Goal: Task Accomplishment & Management: Complete application form

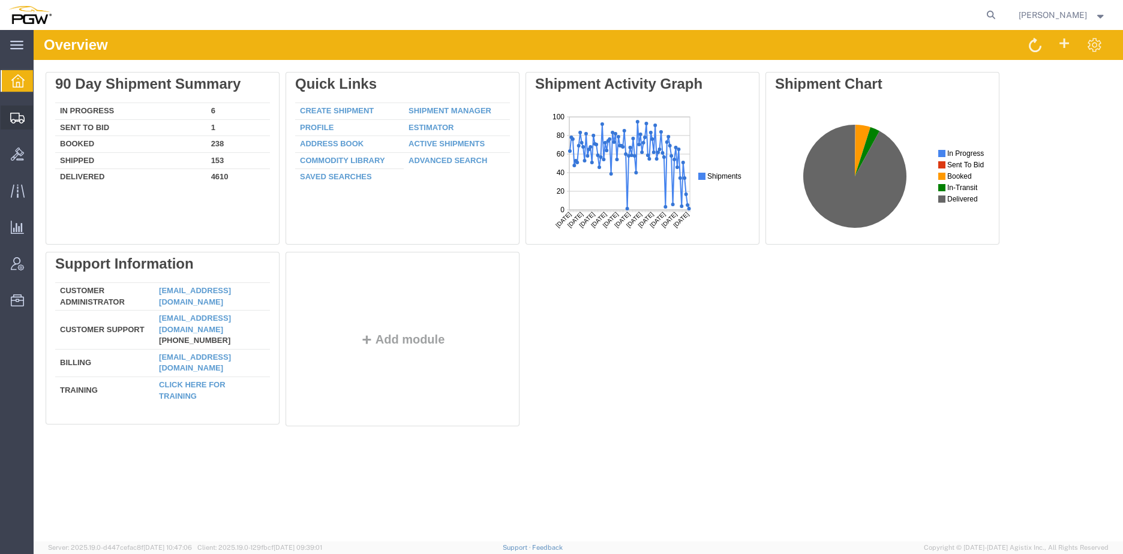
click at [0, 0] on span "Create from Template" at bounding box center [0, 0] width 0 height 0
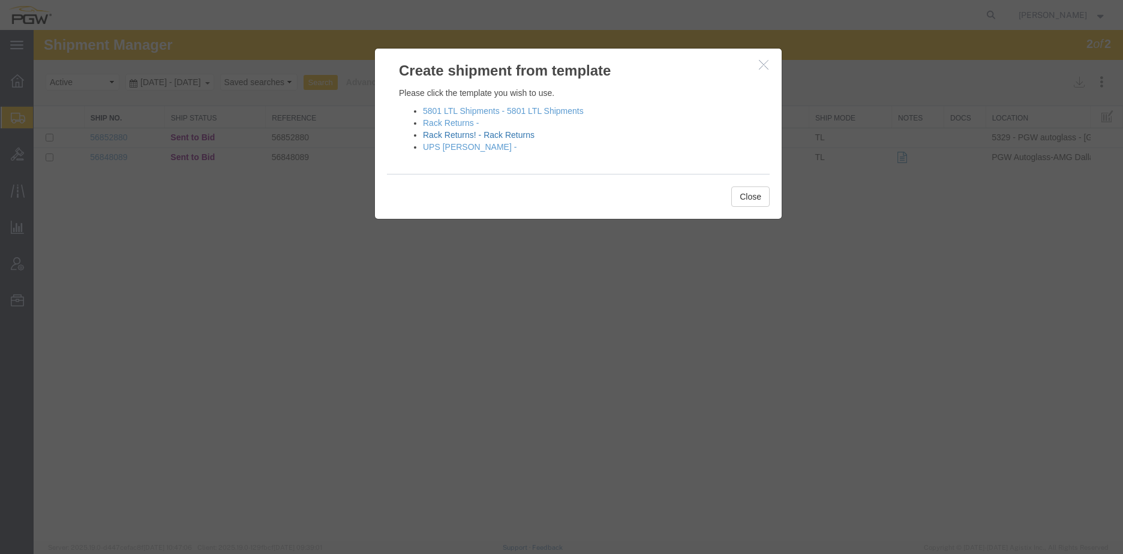
click at [442, 136] on link "Rack Returns! - Rack Returns" at bounding box center [479, 135] width 112 height 10
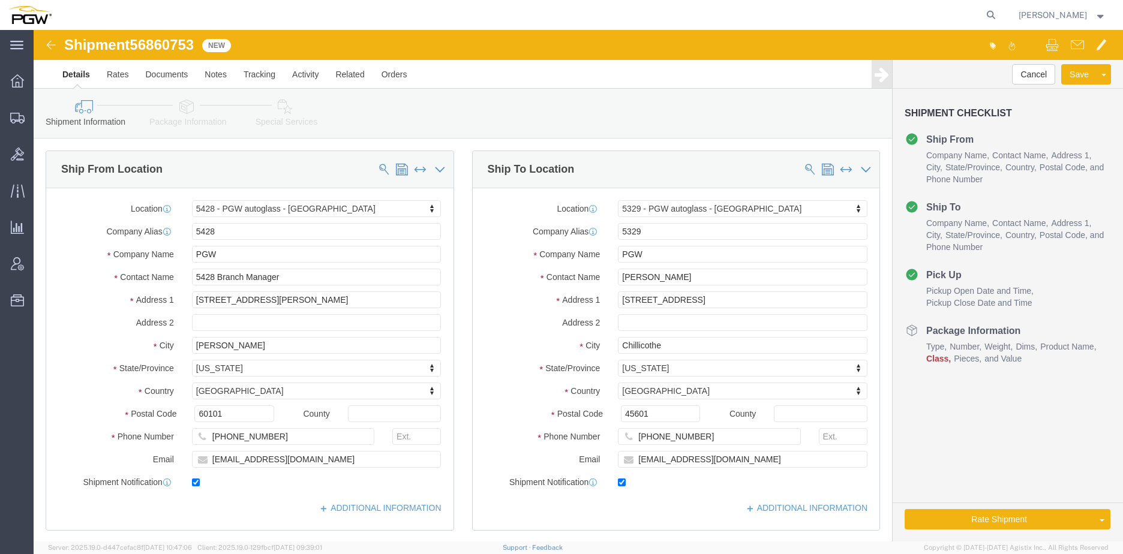
select select "28281"
select select "28253"
type input "5403"
select select "28259"
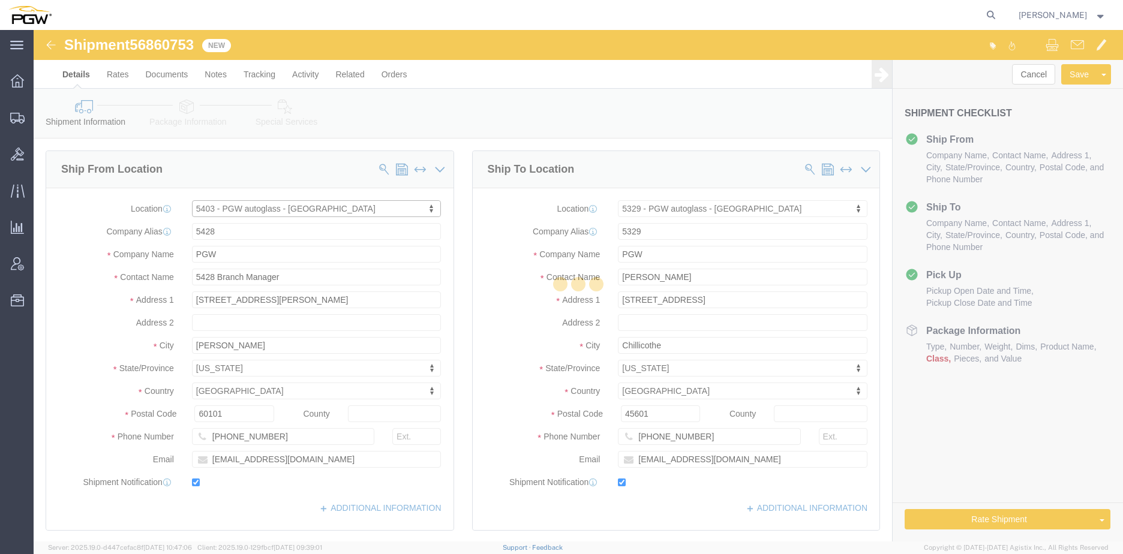
type input "5403"
type input "5403 Branch Manager"
type input "[STREET_ADDRESS]"
type input "Amarillo"
type input "79101"
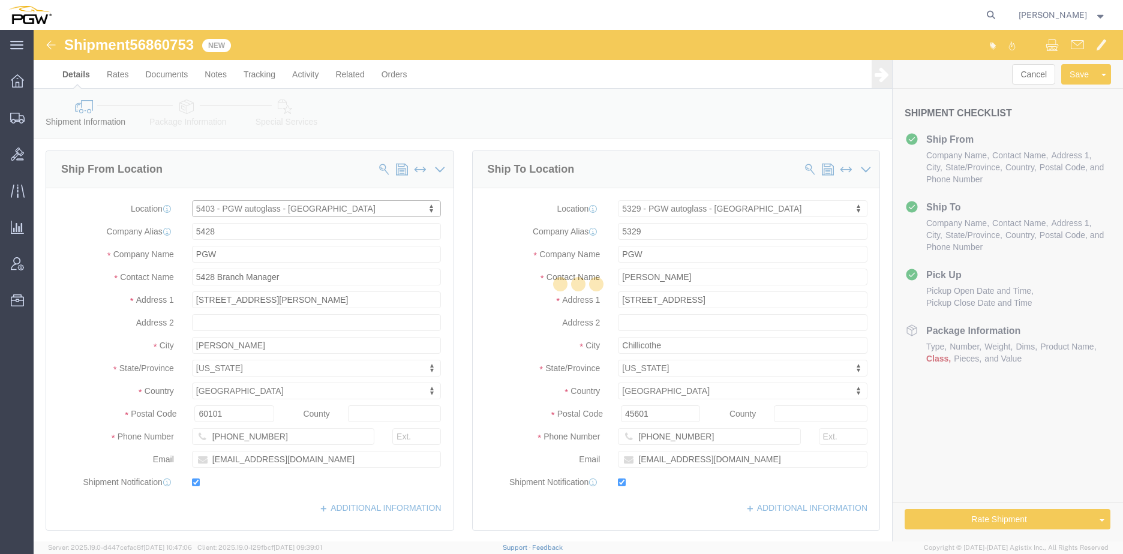
type input "[PHONE_NUMBER]"
type input "[EMAIL_ADDRESS][DOMAIN_NAME]"
select select "[GEOGRAPHIC_DATA]"
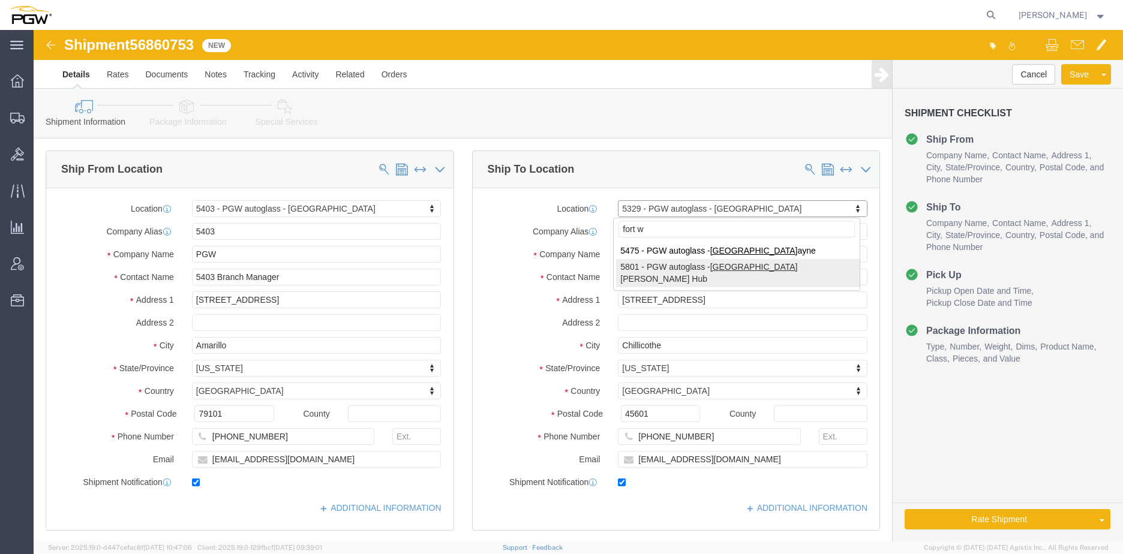
type input "fort w"
select select "62891"
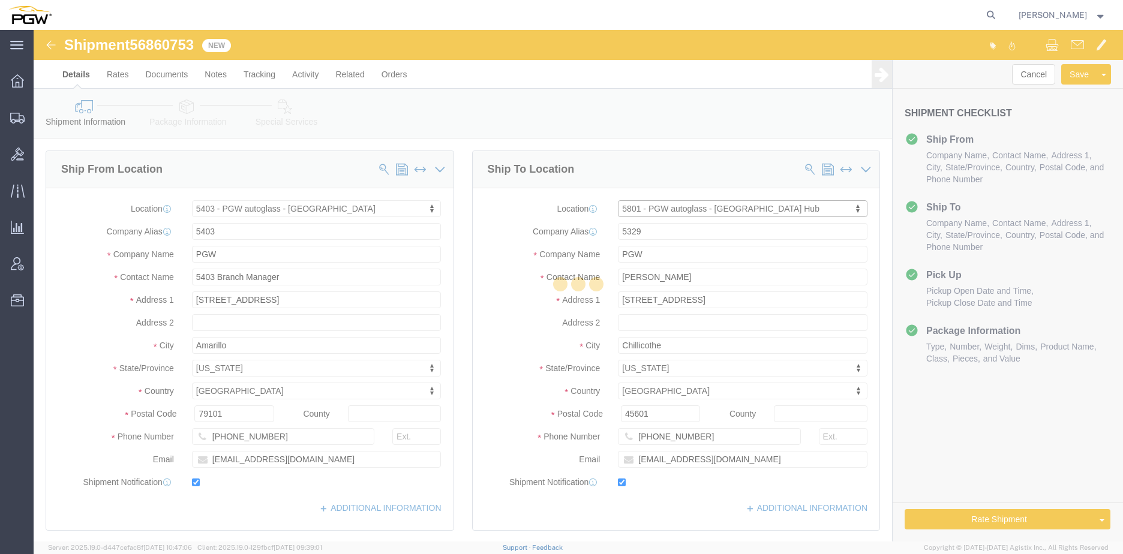
type input "5801"
type input "5801 Branch Manager"
type input "5000 [GEOGRAPHIC_DATA]"
type input "[GEOGRAPHIC_DATA]"
type input "76115"
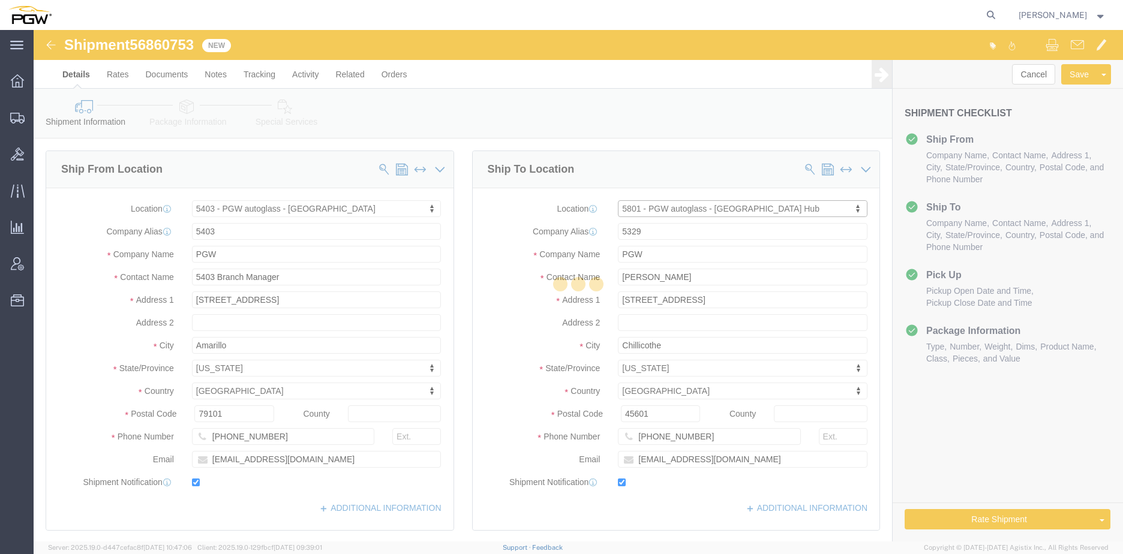
type input "[PHONE_NUMBER]"
type input "[EMAIL_ADDRESS][DOMAIN_NAME]"
select select "[GEOGRAPHIC_DATA]"
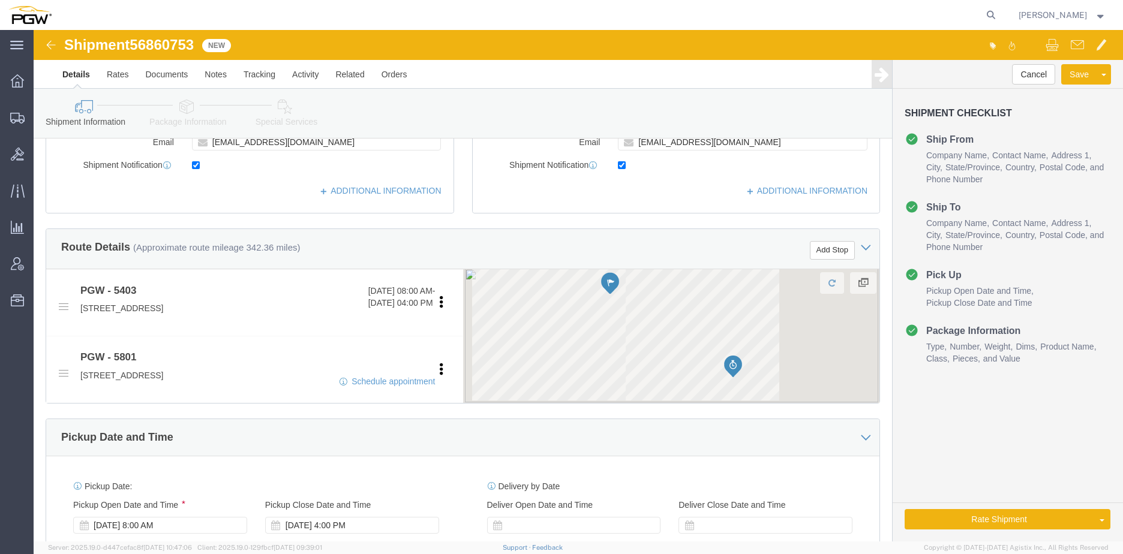
scroll to position [360, 0]
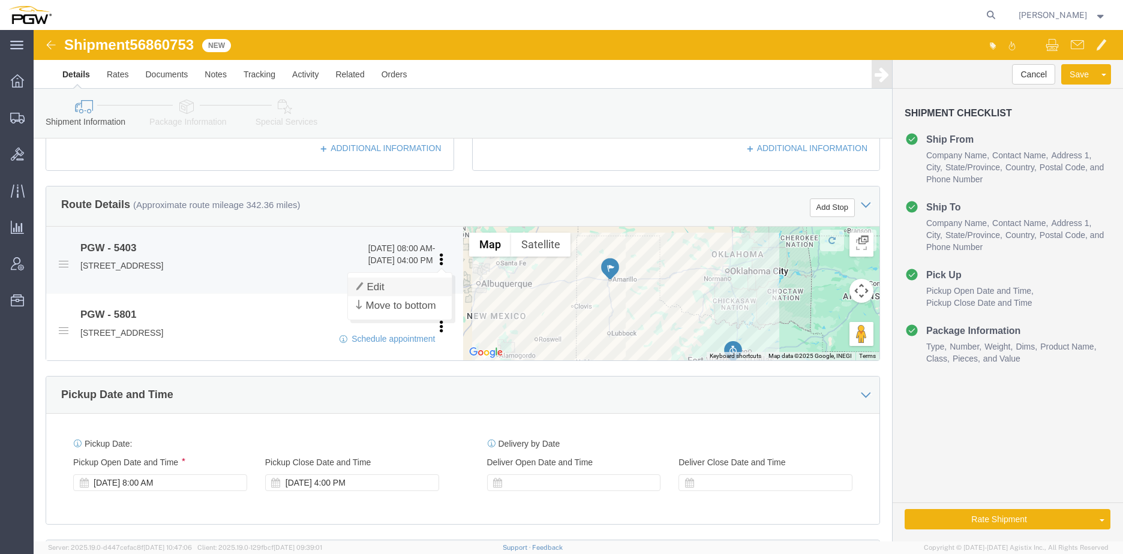
click link "Edit"
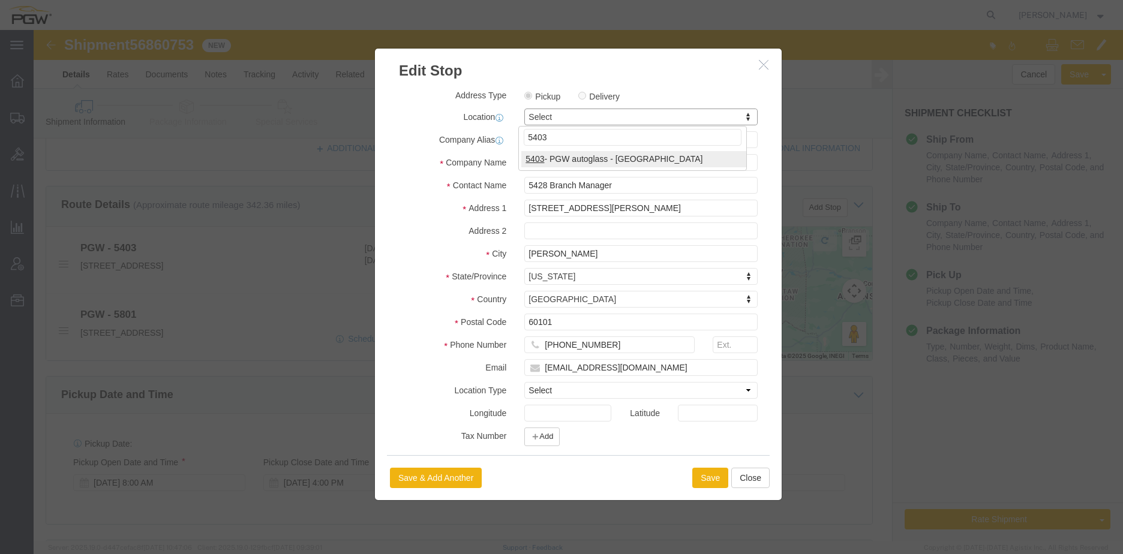
type input "5403"
select select "28259"
type input "5403"
type input "5403 Branch Manager"
type input "[STREET_ADDRESS]"
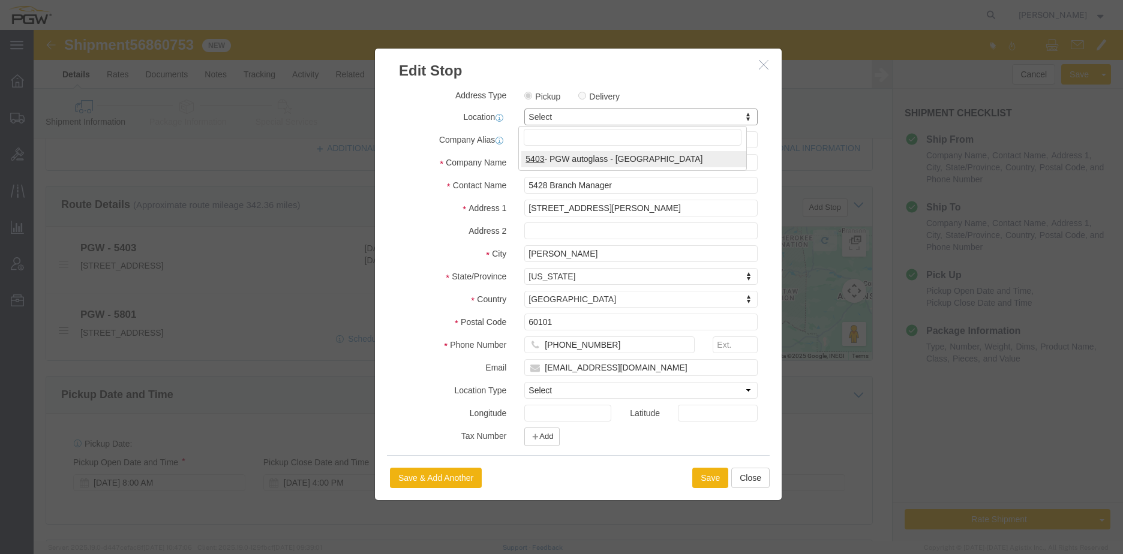
type input "Amarillo"
type input "79101"
type input "[PHONE_NUMBER]"
type input "[EMAIL_ADDRESS][DOMAIN_NAME]"
select select "[GEOGRAPHIC_DATA]"
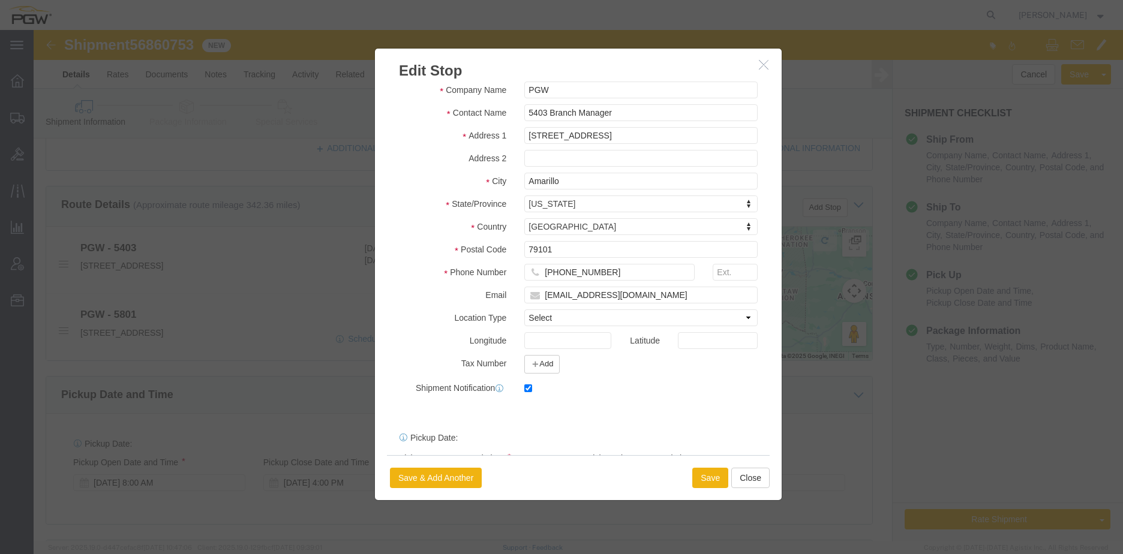
scroll to position [125, 0]
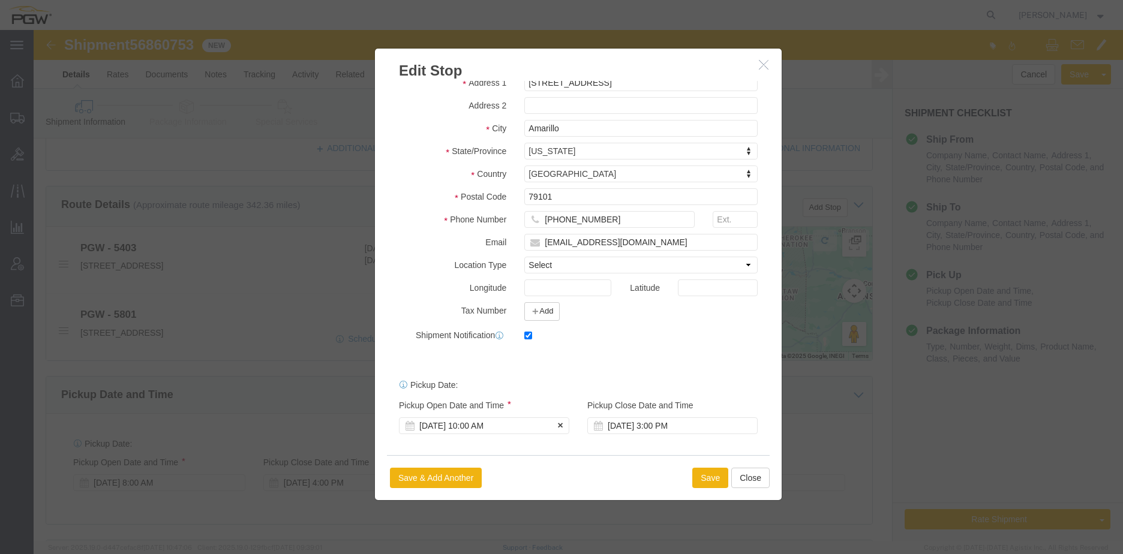
click div "[DATE] 10:00 AM"
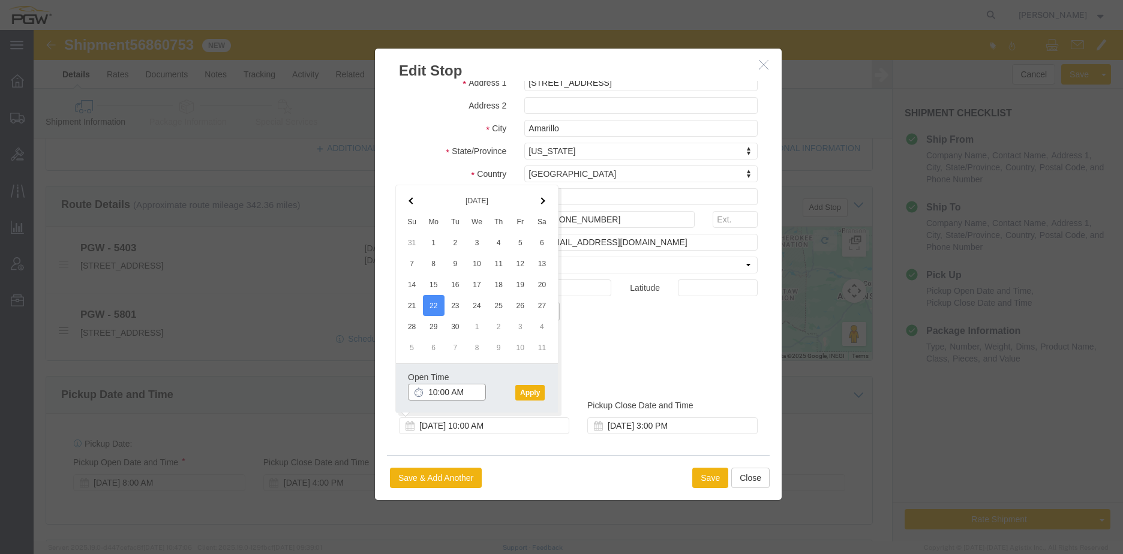
click input "10:00 AM"
type input "8:00 AM"
click button "Apply"
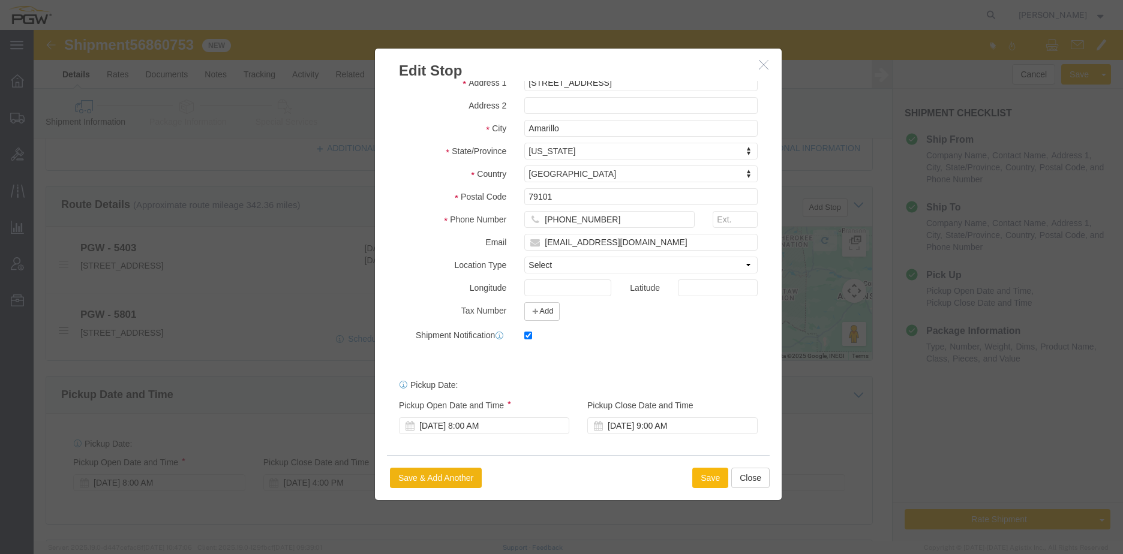
click button "Save"
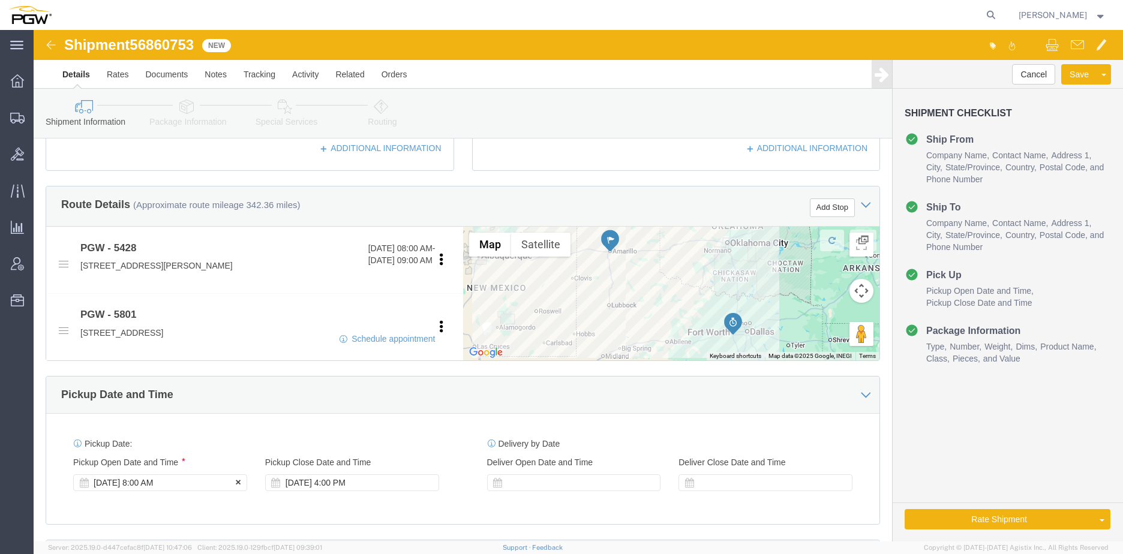
click div "[DATE] 8:00 AM"
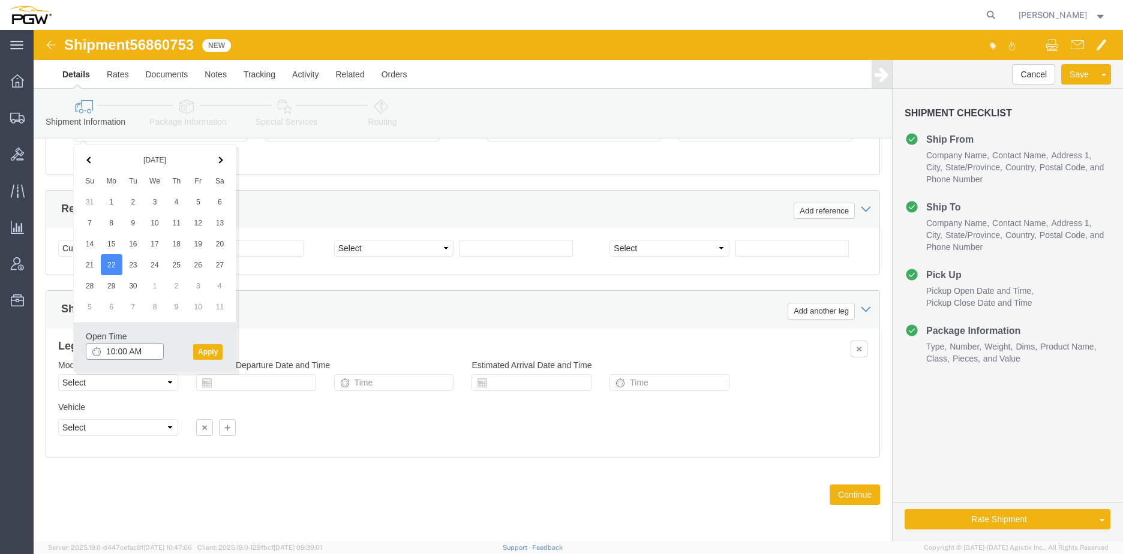
click input "10:00 AM"
type input "8:00 AM"
click button "Apply"
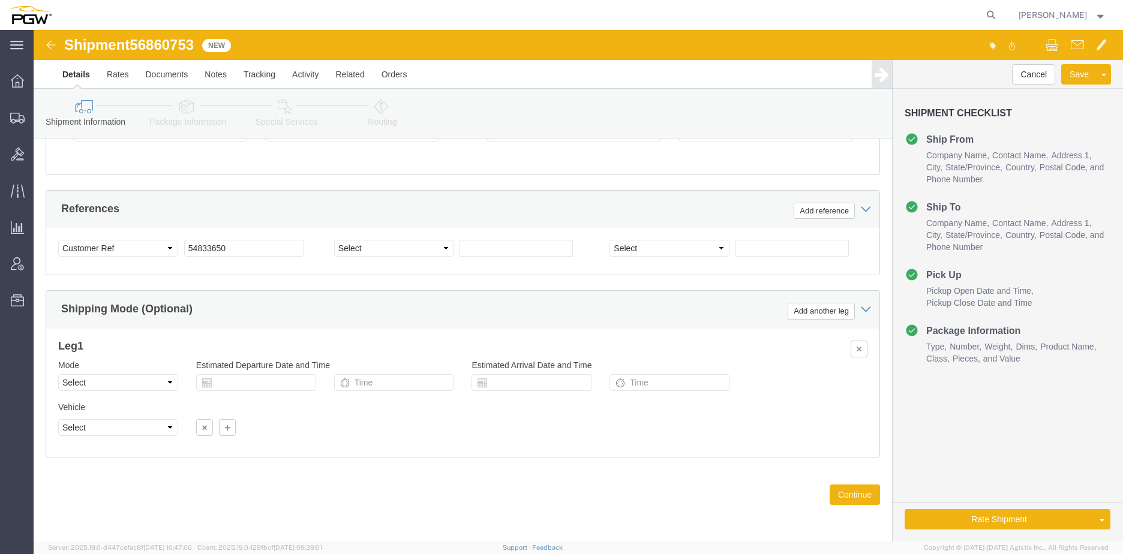
click span "56860753"
copy span "56860753"
drag, startPoint x: 199, startPoint y: 220, endPoint x: 106, endPoint y: 220, distance: 92.4
click div "Select Account Type Activity ID Airline Appointment Number ASN Batch Request # …"
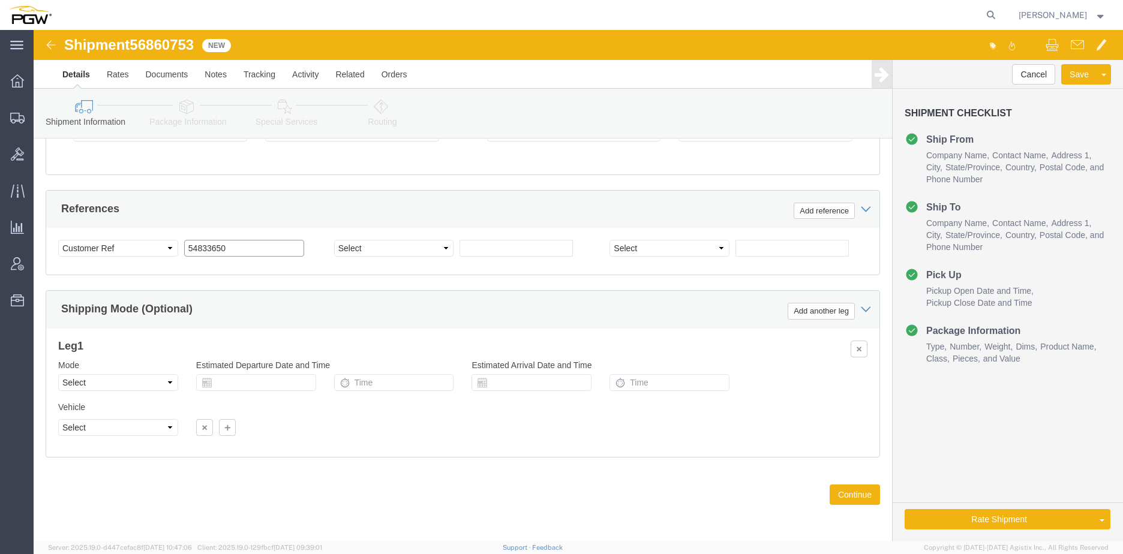
paste input "6860753"
click input "56860753"
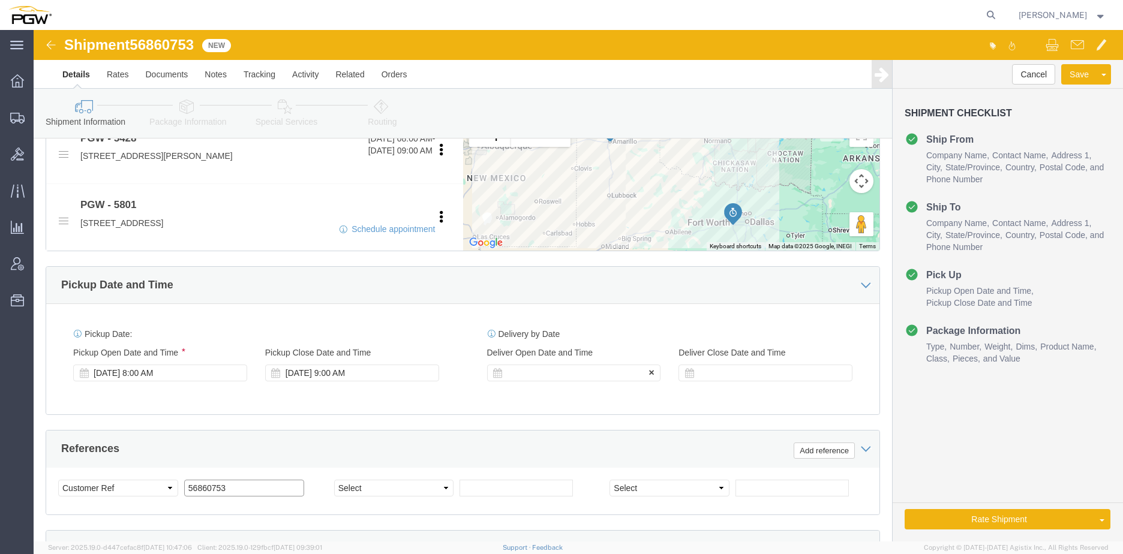
type input "56860753"
click div
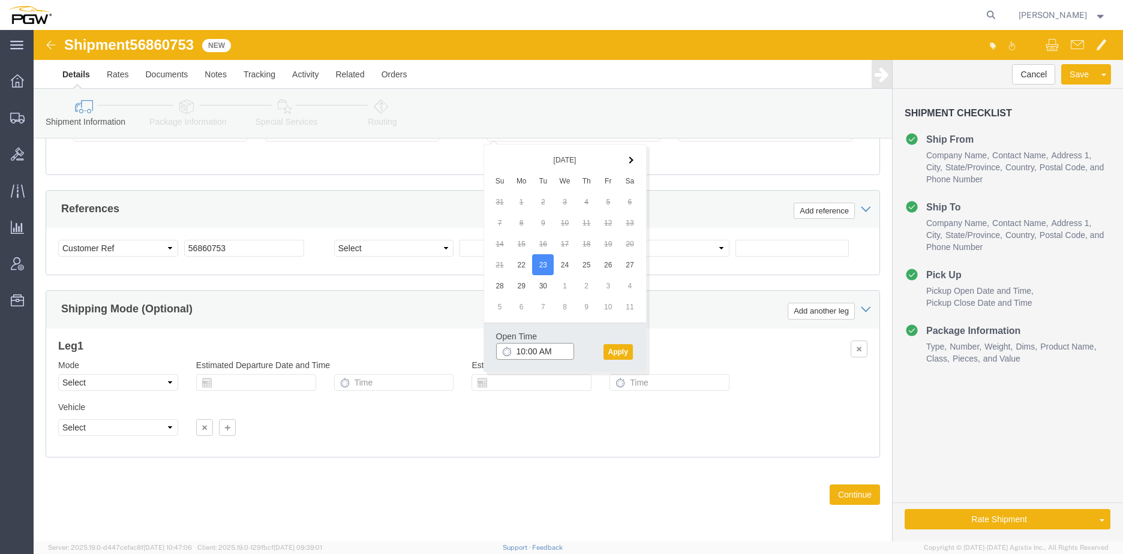
click input "10:00 AM"
type input "8:00 AM"
click button "Apply"
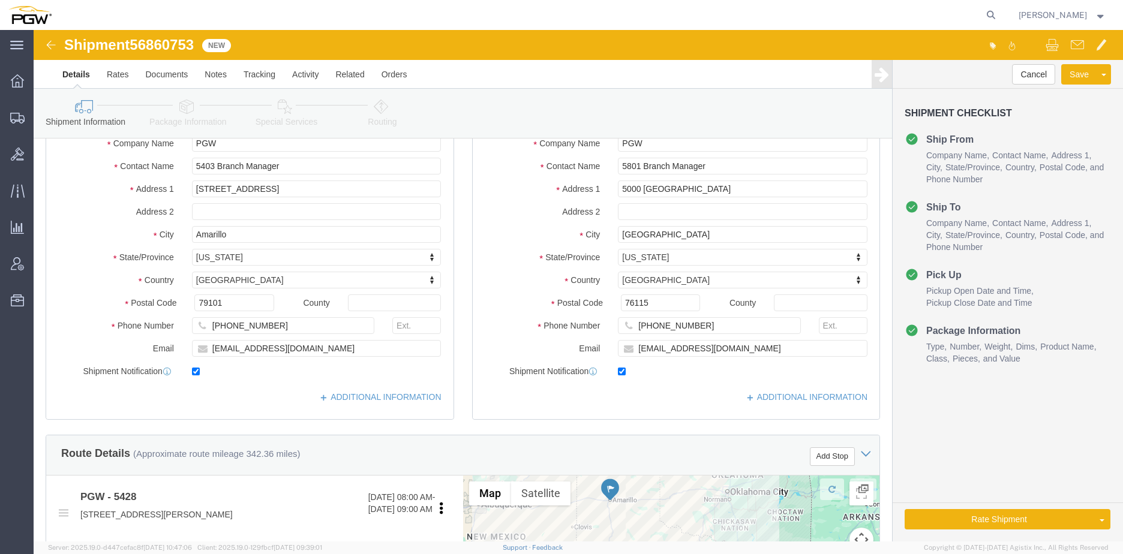
scroll to position [110, 0]
click icon
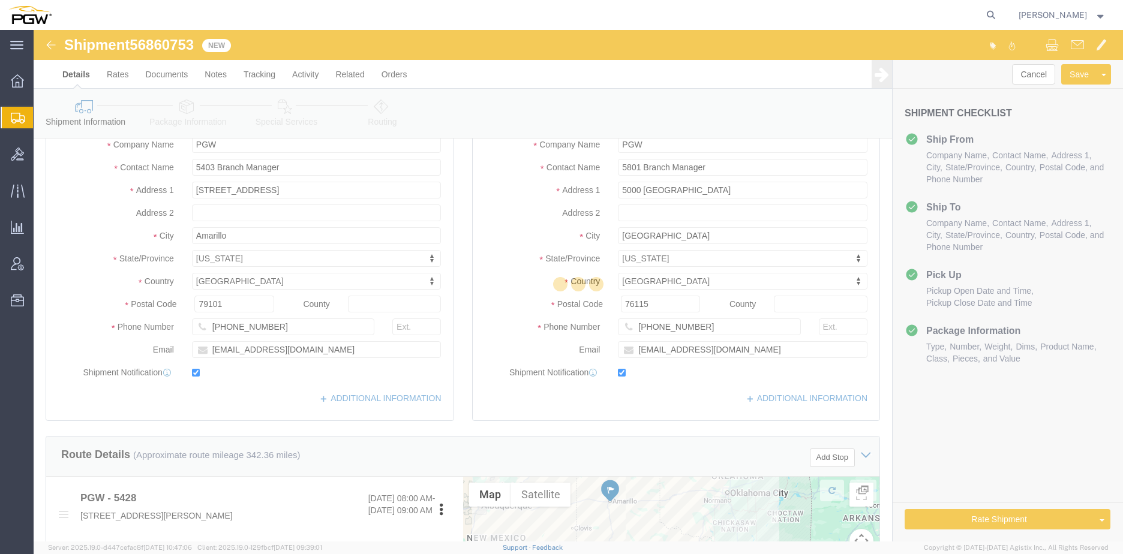
select select
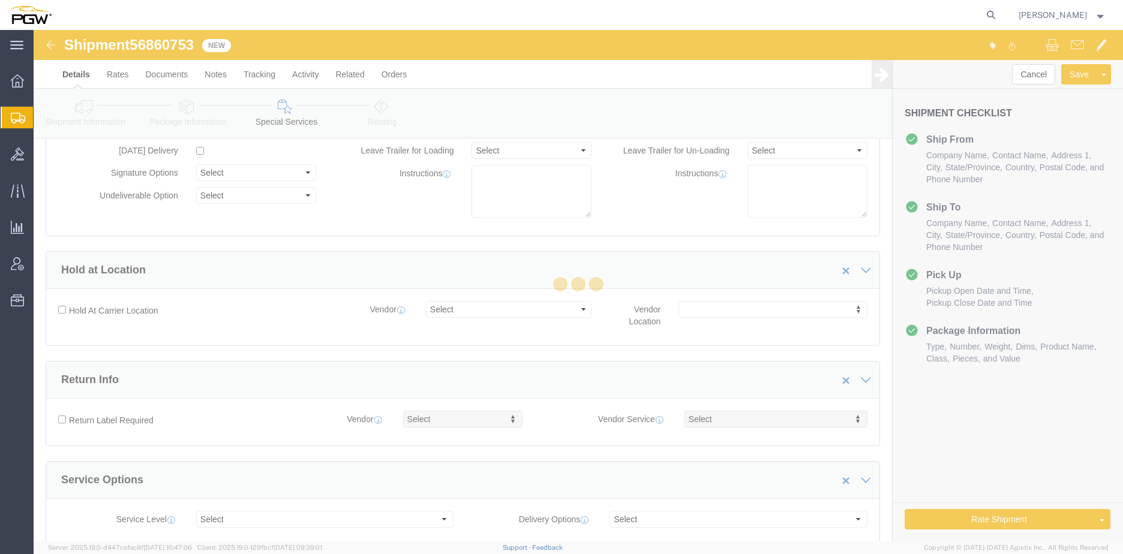
select select "COSTCENTER"
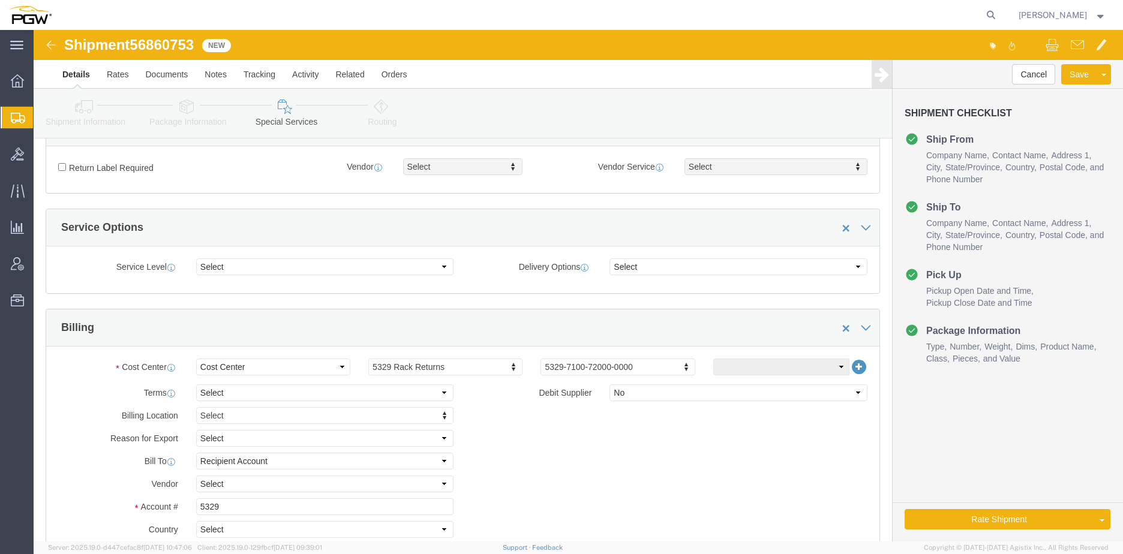
scroll to position [410, 0]
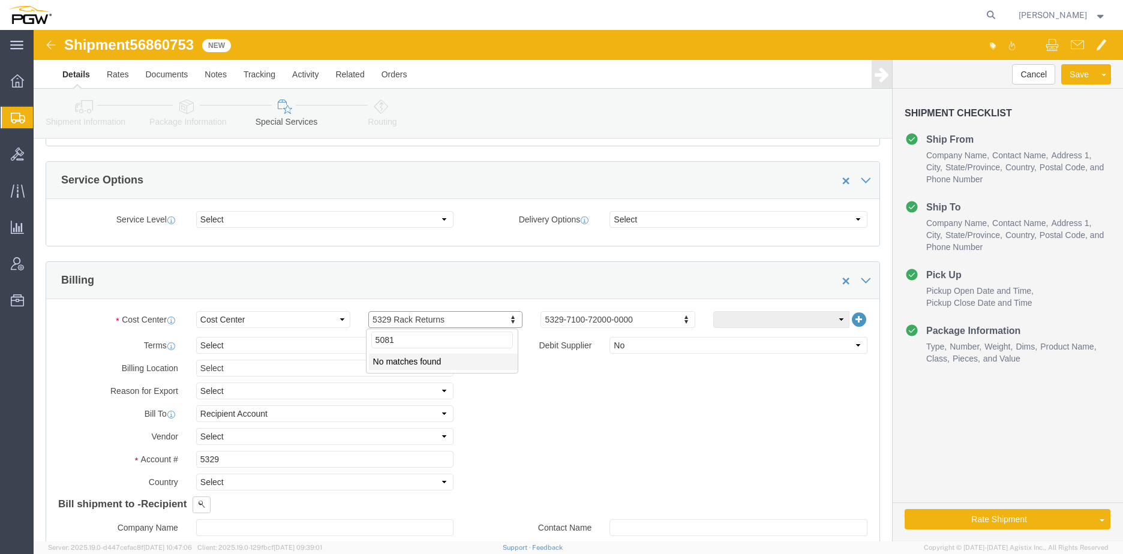
drag, startPoint x: 252, startPoint y: 308, endPoint x: 212, endPoint y: 305, distance: 40.9
click body "Shipment 56860753 New Details Rates Documents Notes Tracking Activity Related O…"
type input "5"
type input "5801"
click input "5329"
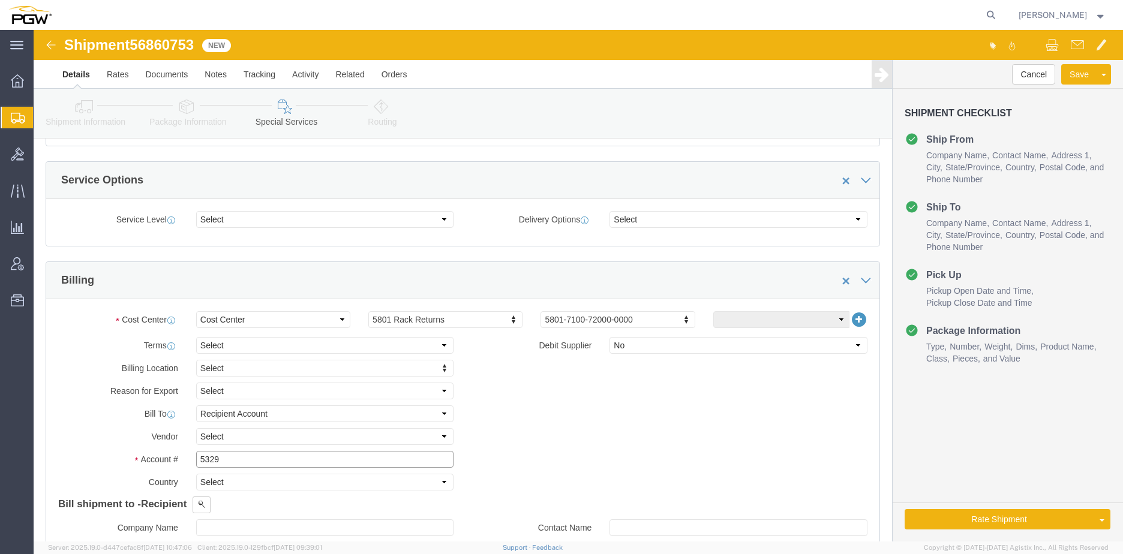
drag, startPoint x: 130, startPoint y: 431, endPoint x: 26, endPoint y: 434, distance: 103.8
click div "Account # 5329"
type input "2"
type input "5801"
click link "Send To Bid"
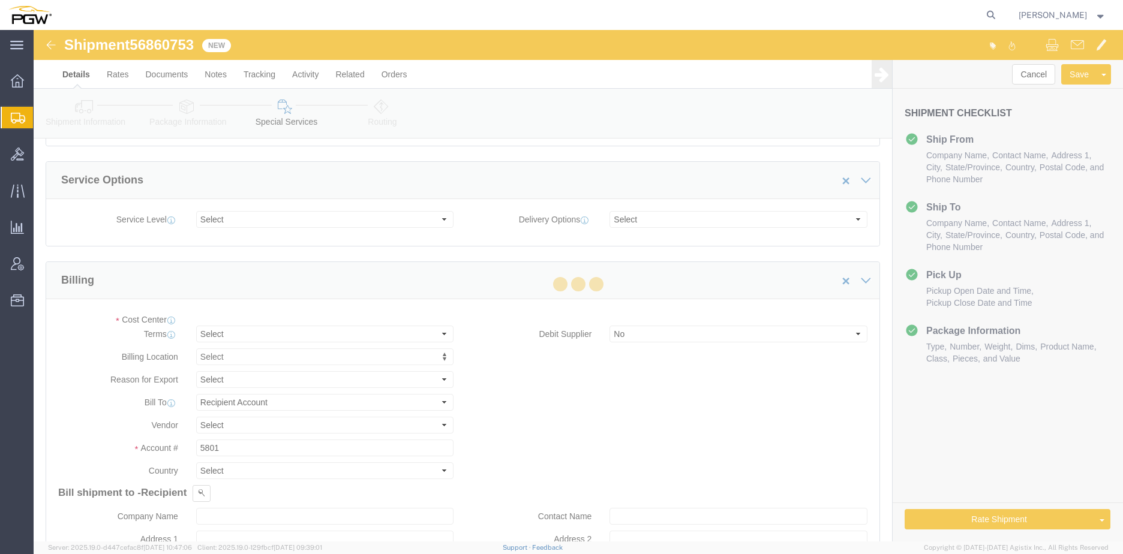
select select "COSTCENTER"
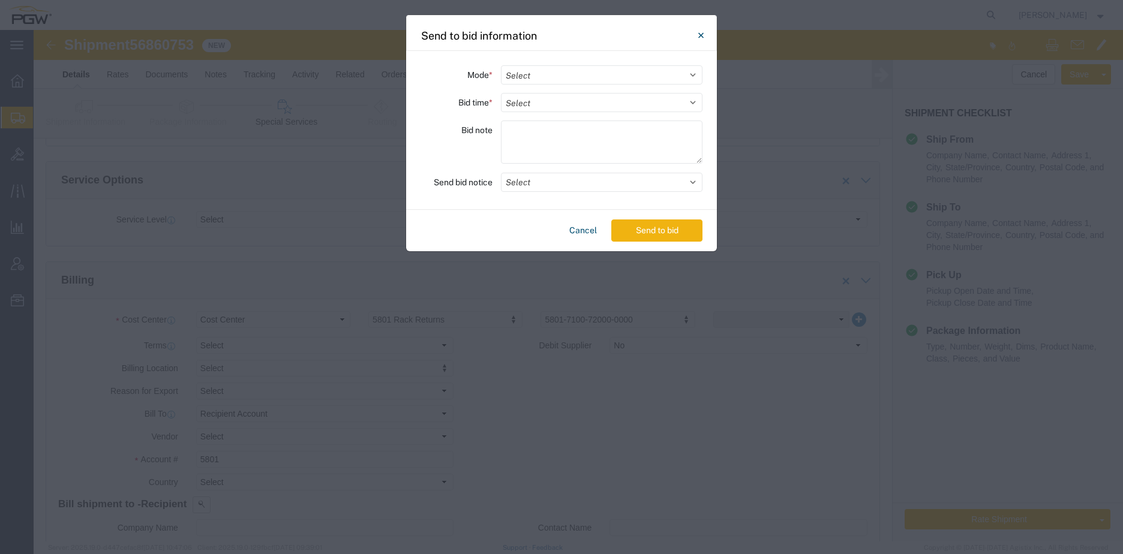
drag, startPoint x: 533, startPoint y: 74, endPoint x: 533, endPoint y: 86, distance: 12.0
click at [533, 74] on select "Select Small Parcel Truckload Air Rail Less than Truckload Ocean Freight Multi-…" at bounding box center [602, 74] width 202 height 19
select select "TL"
click at [501, 65] on select "Select Small Parcel Truckload Air Rail Less than Truckload Ocean Freight Multi-…" at bounding box center [602, 74] width 202 height 19
click at [548, 104] on select "Select 30 Min (Rush) 1 Hour (Rush) 2 Hours (Rush) 4 Hours (Rush) 8 Hours (Rush)…" at bounding box center [602, 102] width 202 height 19
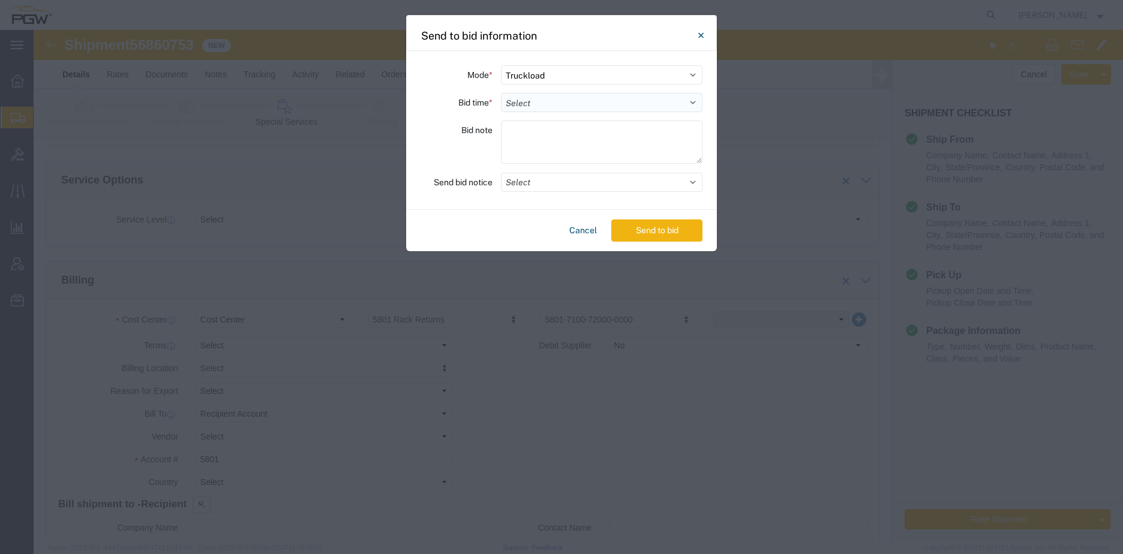
select select "24"
click at [501, 93] on select "Select 30 Min (Rush) 1 Hour (Rush) 2 Hours (Rush) 4 Hours (Rush) 8 Hours (Rush)…" at bounding box center [602, 102] width 202 height 19
click at [671, 229] on button "Send to bid" at bounding box center [656, 231] width 91 height 22
